Goal: Navigation & Orientation: Go to known website

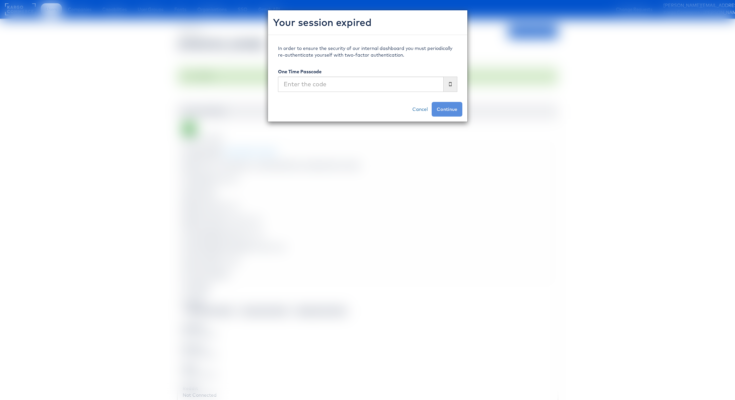
scroll to position [0, 5]
click at [415, 110] on link "Cancel" at bounding box center [419, 109] width 23 height 15
click at [426, 110] on link "Cancel" at bounding box center [419, 109] width 23 height 15
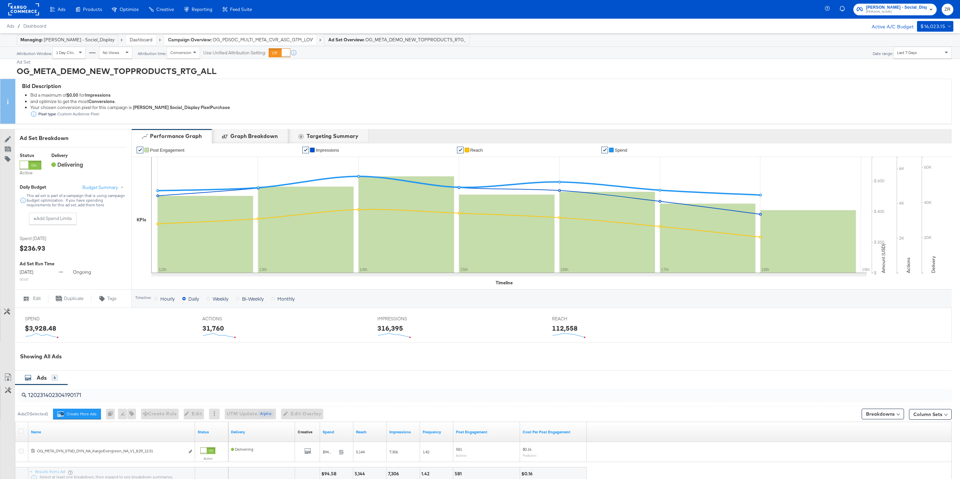
click at [18, 11] on rect at bounding box center [23, 9] width 31 height 12
